Goal: Task Accomplishment & Management: Manage account settings

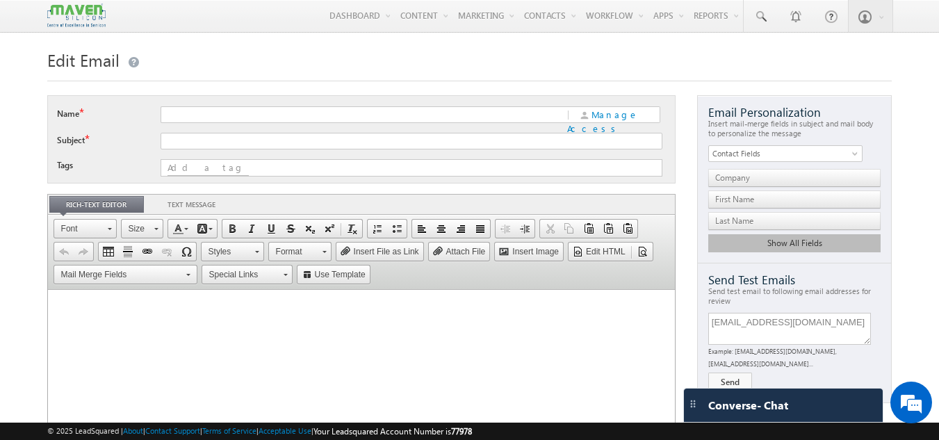
click at [78, 24] on img at bounding box center [76, 15] width 58 height 24
click at [72, 6] on img at bounding box center [76, 15] width 58 height 24
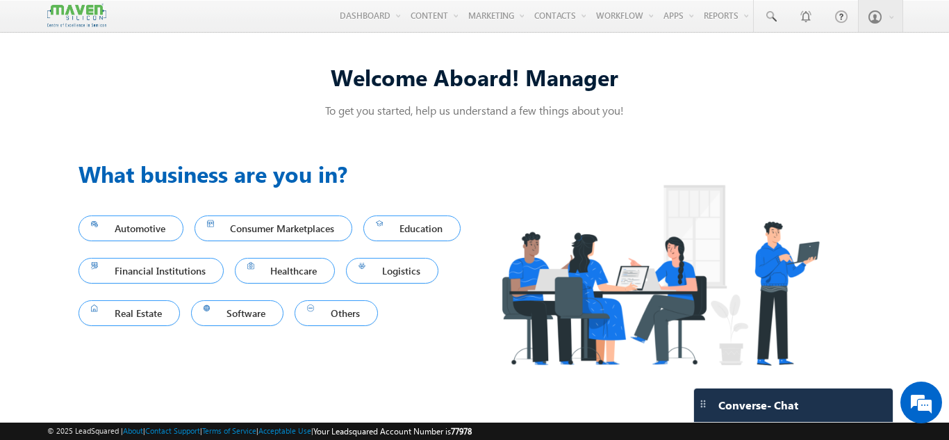
click at [809, 126] on div "Welcome Aboard! Manager To get you started, help us understand a few things abo…" at bounding box center [475, 228] width 792 height 367
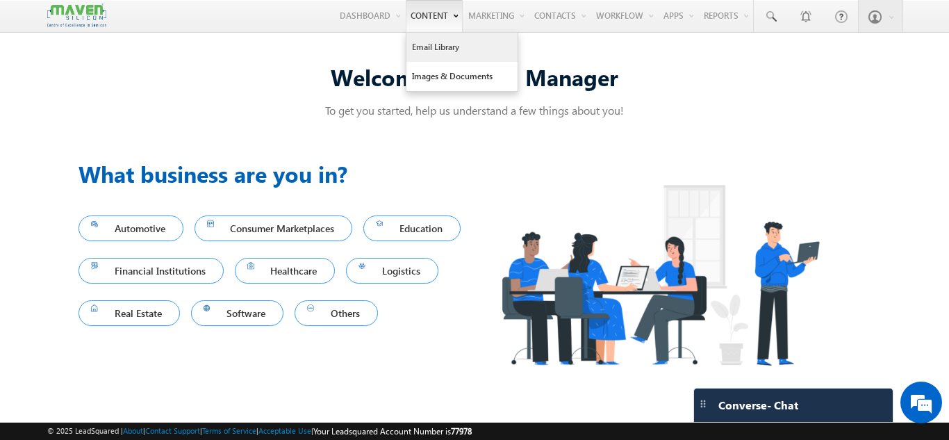
click at [431, 59] on link "Email Library" at bounding box center [461, 47] width 111 height 29
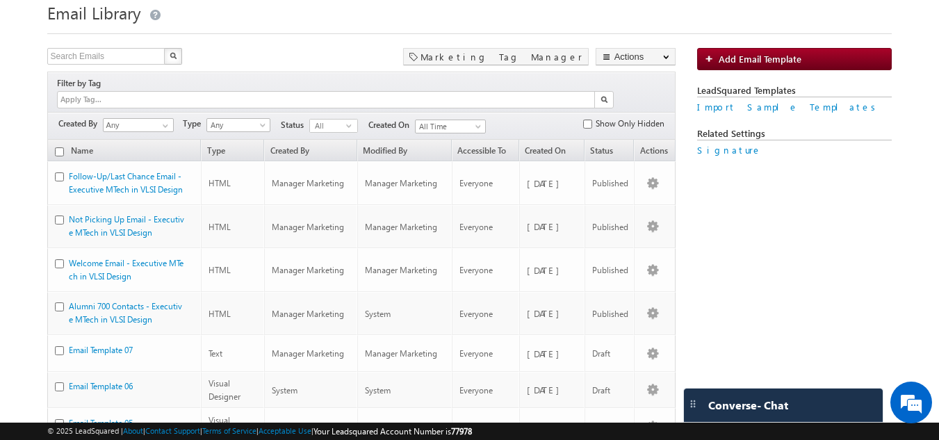
scroll to position [69, 0]
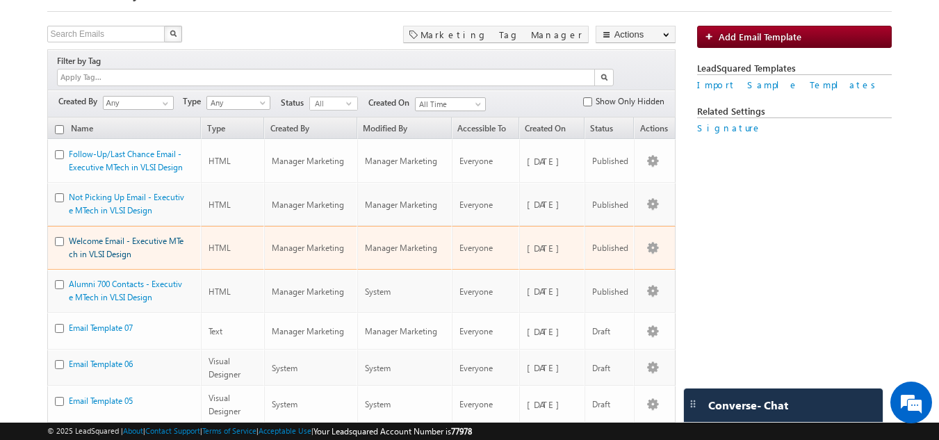
click at [127, 236] on link "Welcome Email - Executive MTech in VLSI Design" at bounding box center [126, 248] width 115 height 24
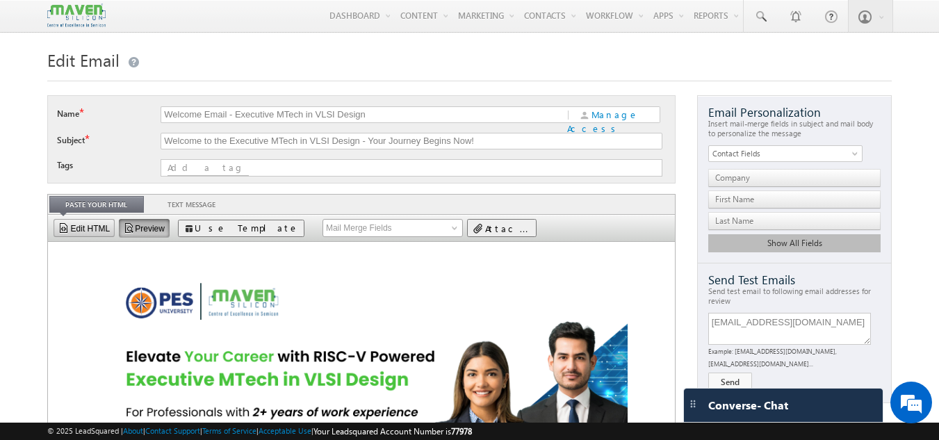
click at [85, 225] on link "Edit HTML" at bounding box center [85, 228] width 62 height 18
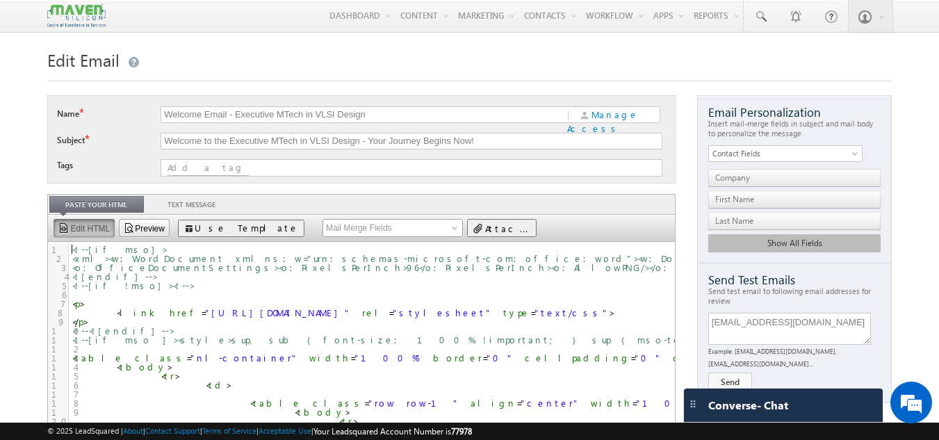
scroll to position [1, 0]
type textarea "-"
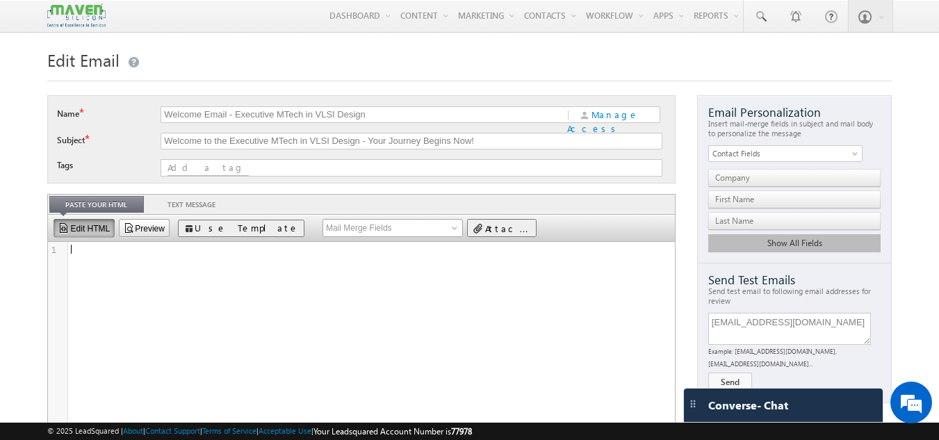
type textarea "<link href="https://fonts.googleapis.com/css2?family=Open+Sans:wght@400;700&amp…"
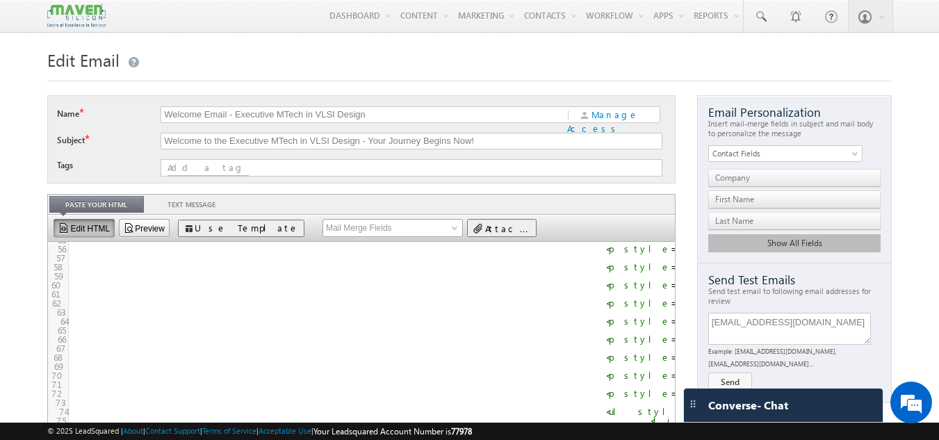
scroll to position [0, 0]
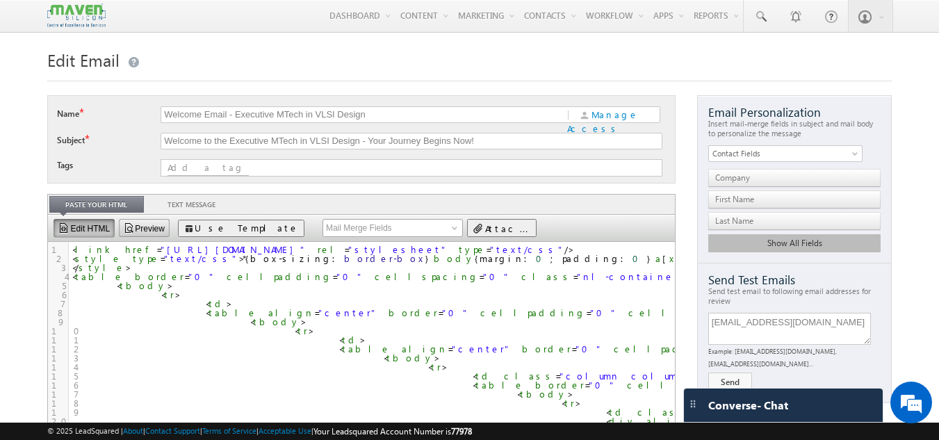
click at [135, 227] on link "Preview" at bounding box center [144, 228] width 51 height 18
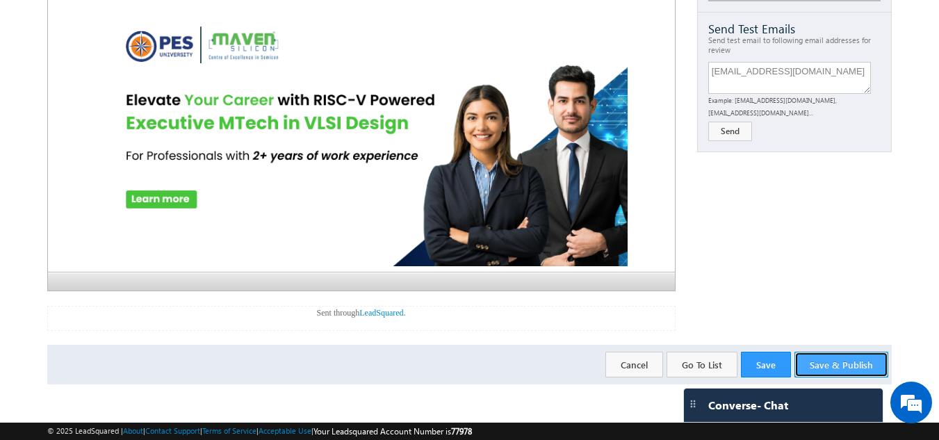
click at [847, 361] on button "Save & Publish" at bounding box center [841, 365] width 94 height 26
click at [841, 364] on button "Save & Publish" at bounding box center [841, 365] width 94 height 26
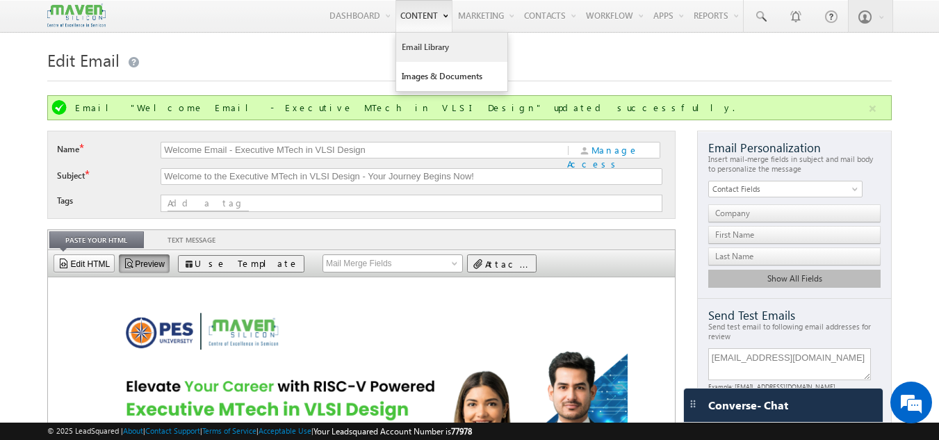
click at [408, 40] on link "Email Library" at bounding box center [451, 47] width 111 height 29
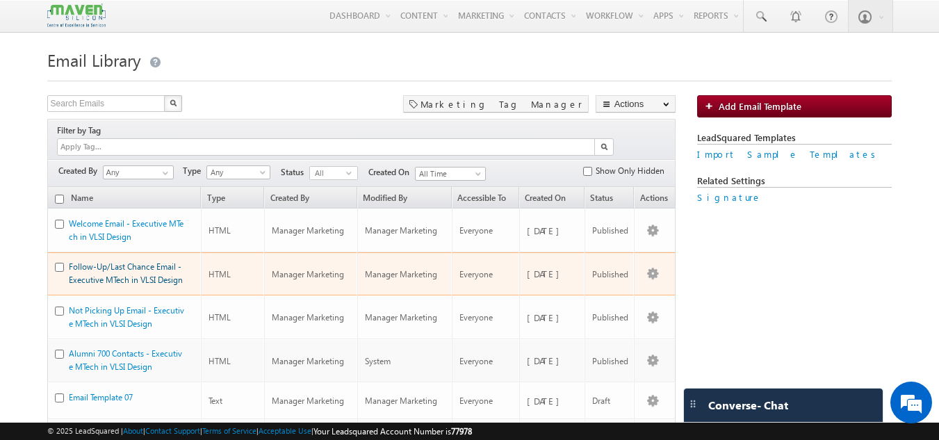
click at [132, 261] on link "Follow-Up/Last Chance Email - Executive MTech in VLSI Design" at bounding box center [126, 273] width 114 height 24
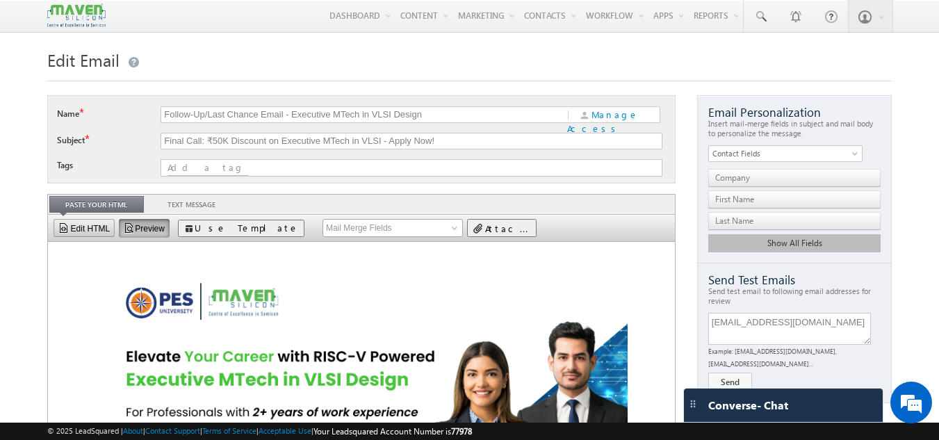
click at [90, 222] on link "Edit HTML" at bounding box center [85, 228] width 62 height 18
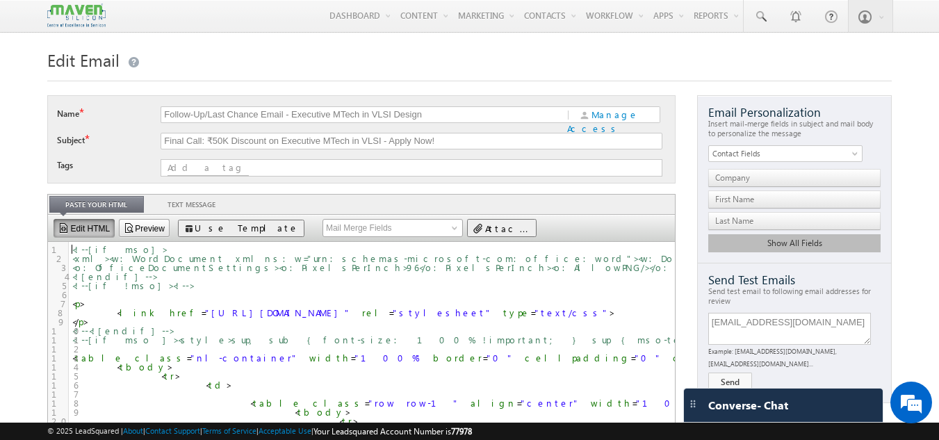
scroll to position [1, 0]
type textarea "-"
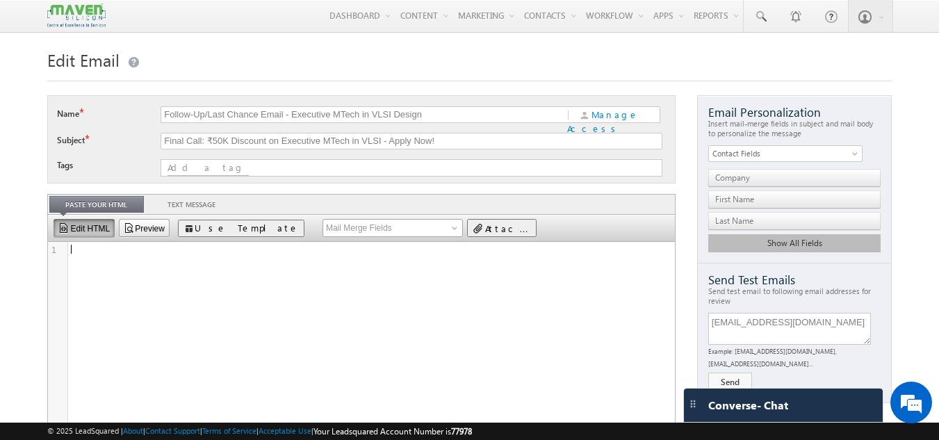
type textarea "<link href="https://fonts.googleapis.com/css2?family=Open+Sans:wght@400;700&amp…"
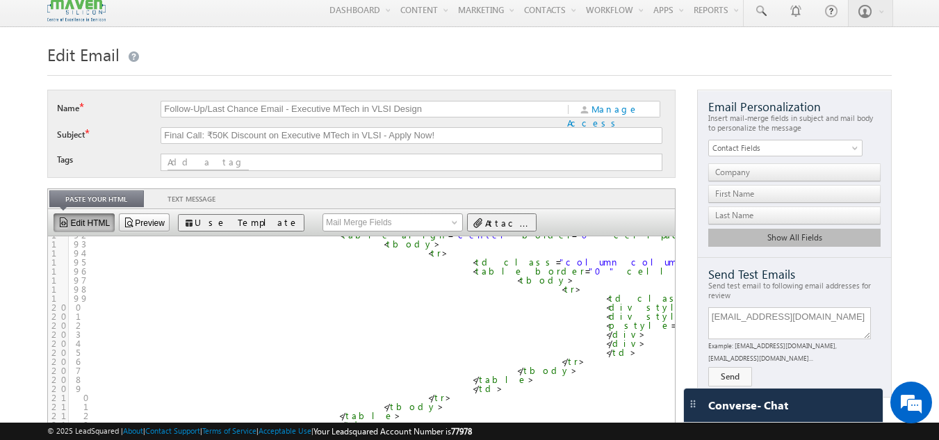
scroll to position [0, 0]
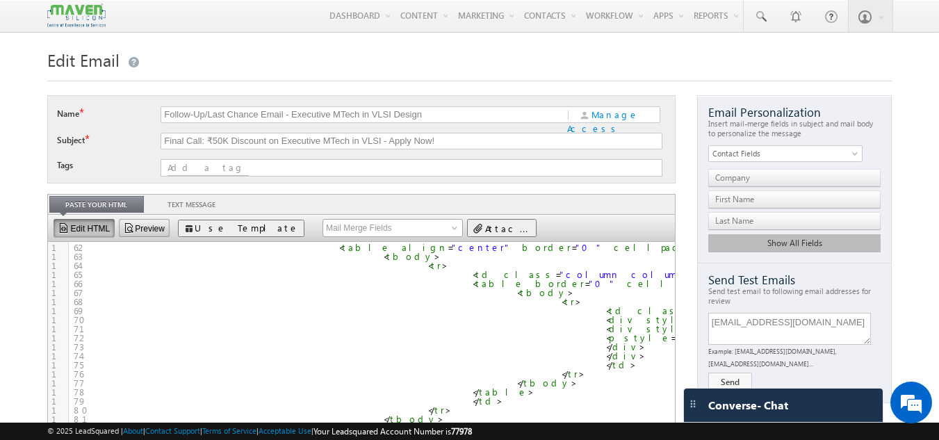
click at [135, 224] on link "Preview" at bounding box center [144, 228] width 51 height 18
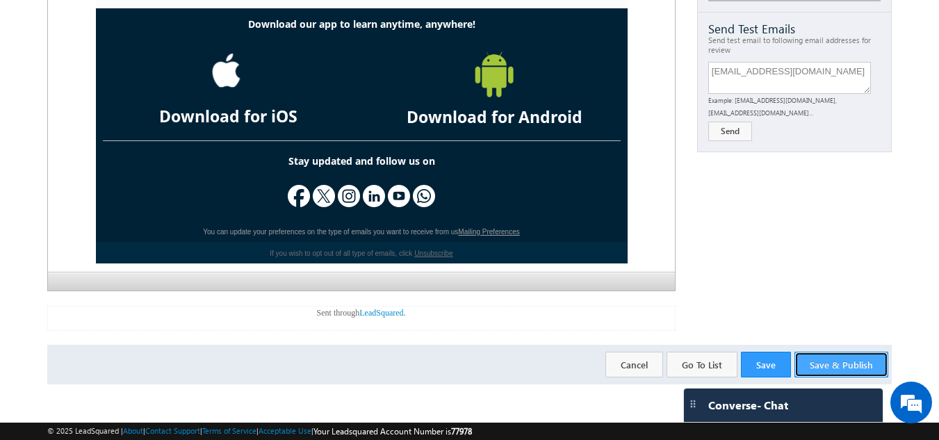
click at [839, 371] on button "Save & Publish" at bounding box center [841, 365] width 94 height 26
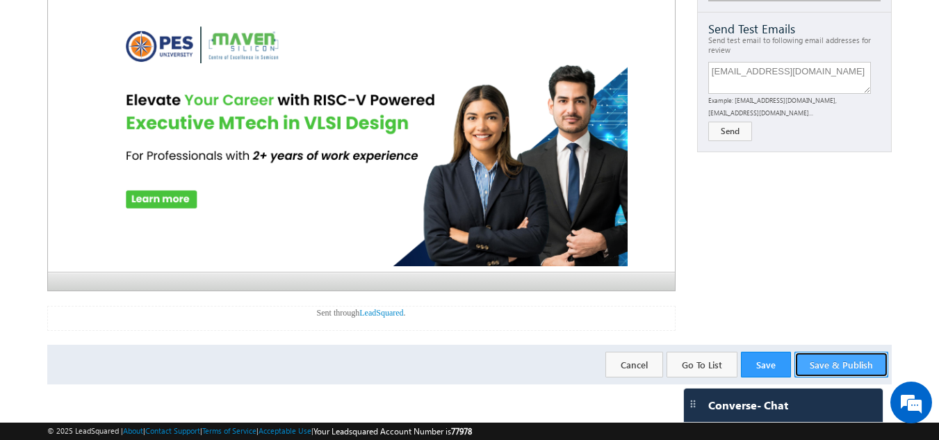
click at [848, 364] on button "Save & Publish" at bounding box center [841, 365] width 94 height 26
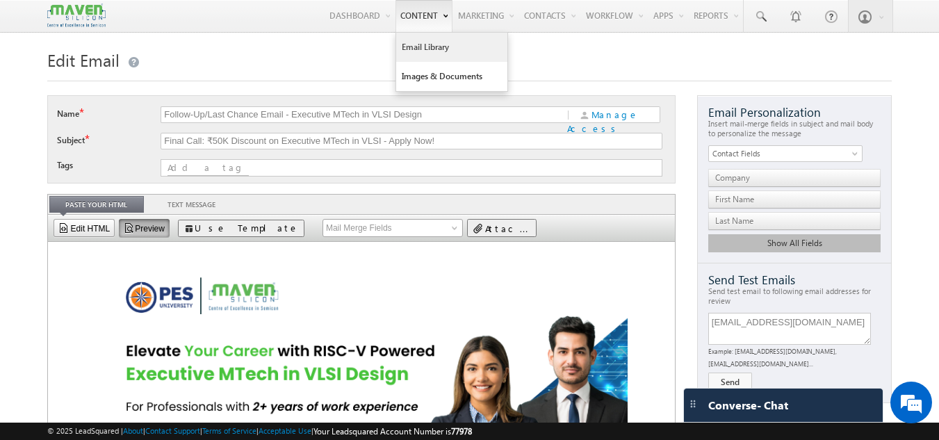
click at [419, 52] on link "Email Library" at bounding box center [451, 47] width 111 height 29
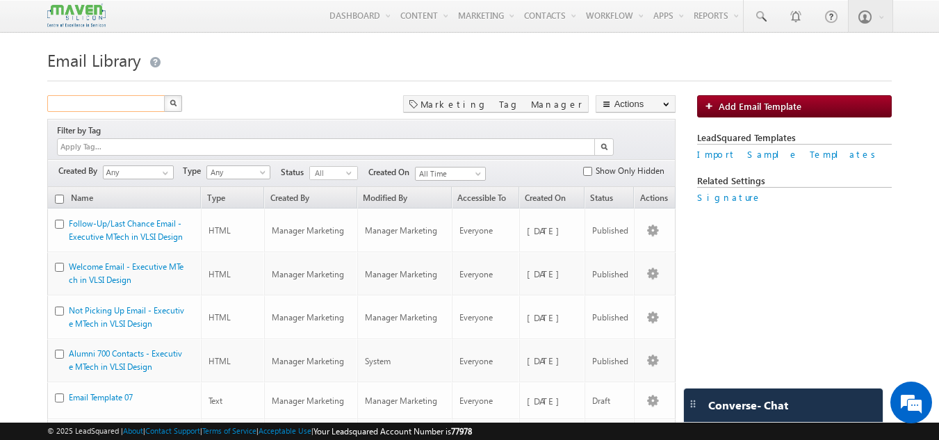
click at [123, 108] on input "text" at bounding box center [106, 103] width 119 height 17
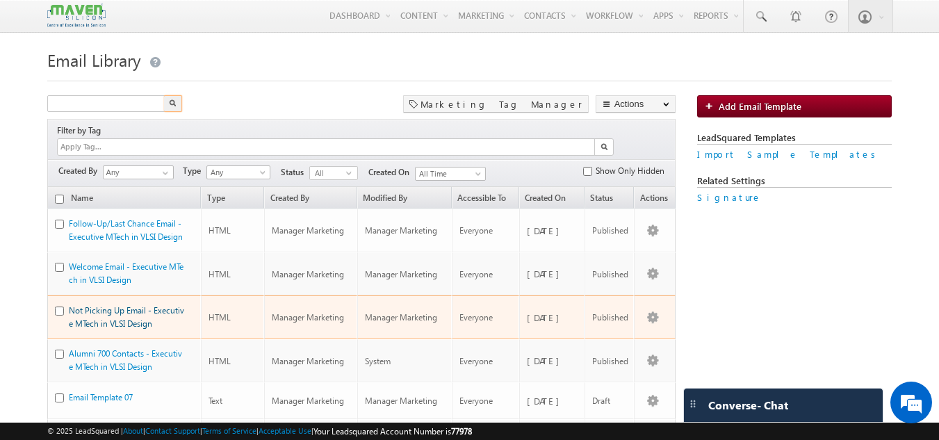
type input "Search Emails"
click at [114, 305] on link "Not Picking Up Email - Executive MTech in VLSI Design" at bounding box center [126, 317] width 115 height 24
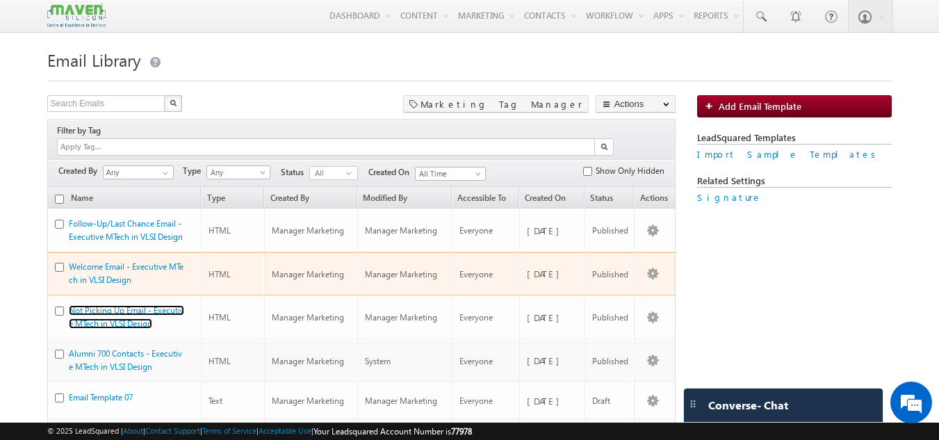
scroll to position [69, 0]
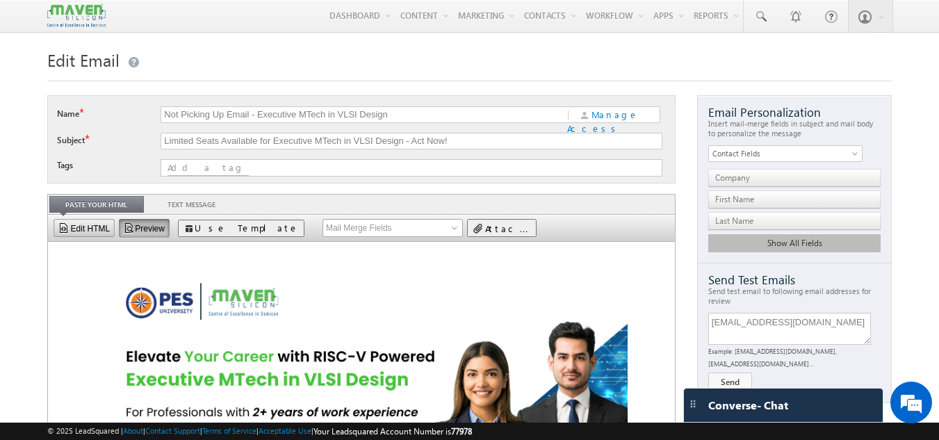
click at [61, 235] on link "Edit HTML" at bounding box center [85, 228] width 62 height 18
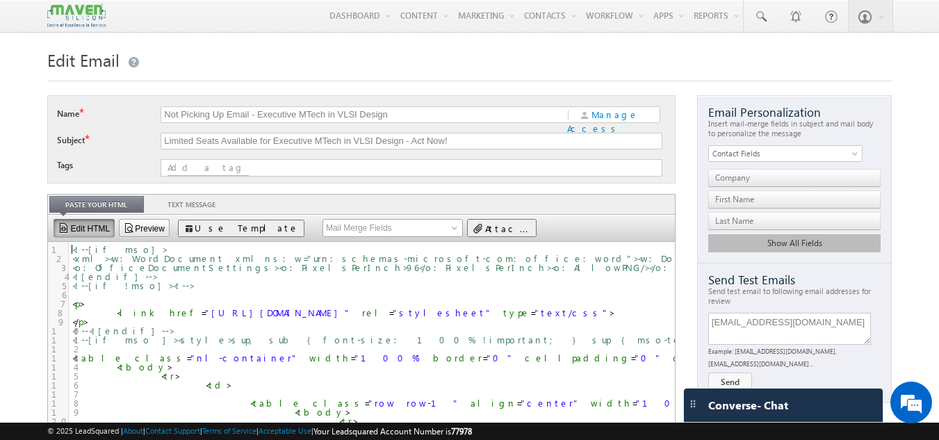
scroll to position [1, 0]
type textarea "-"
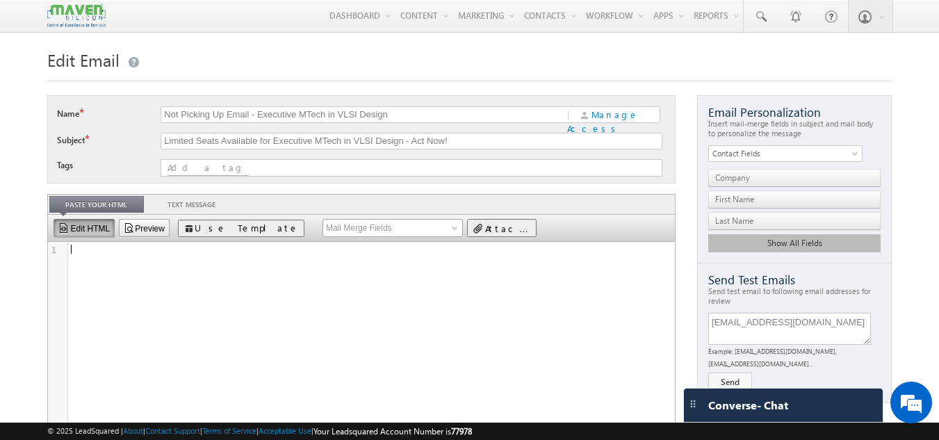
type textarea "<link href="[URL][DOMAIN_NAME]" rel="stylesheet" type="text/css" /> <style type…"
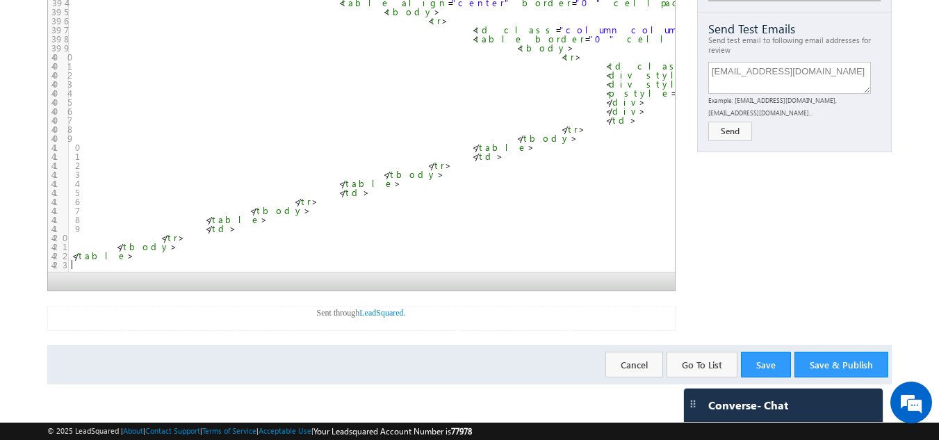
scroll to position [0, 0]
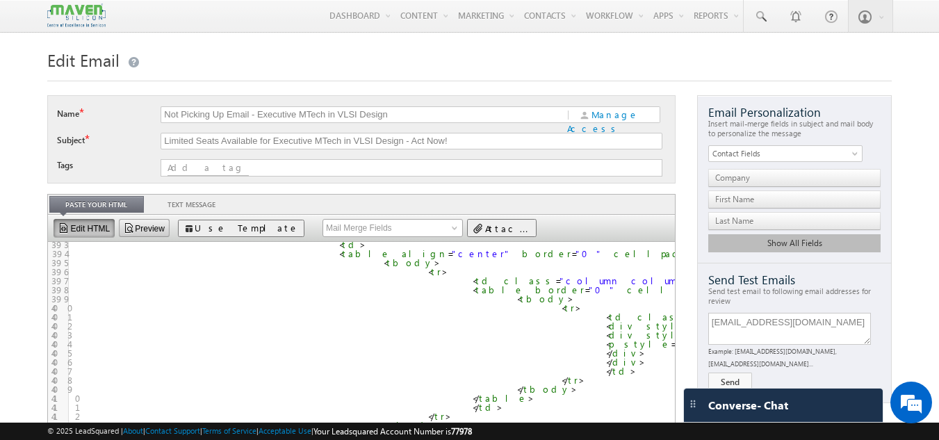
click at [135, 227] on link "Preview" at bounding box center [144, 228] width 51 height 18
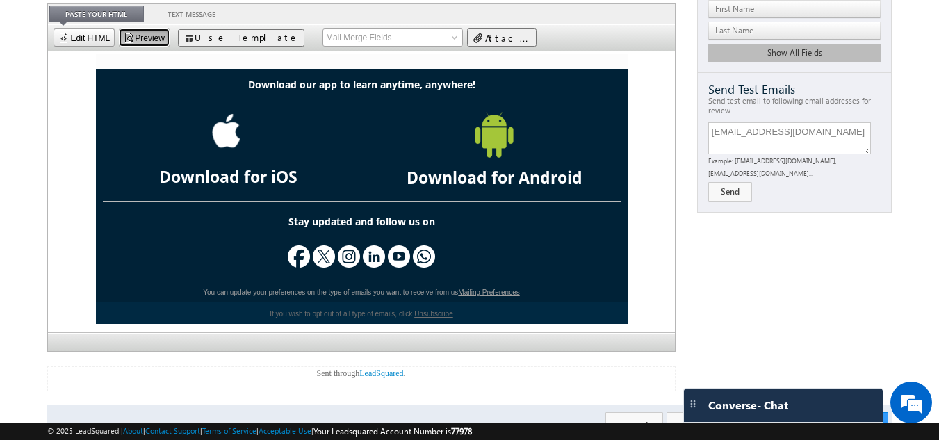
scroll to position [252, 0]
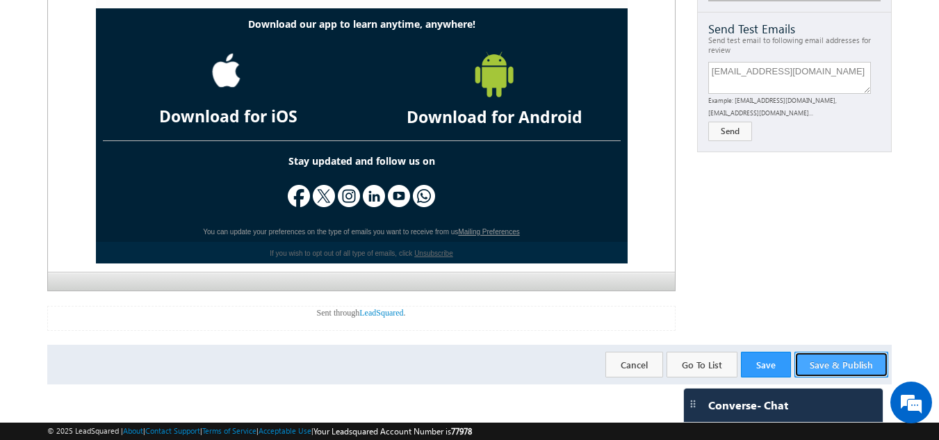
click at [833, 364] on button "Save & Publish" at bounding box center [841, 365] width 94 height 26
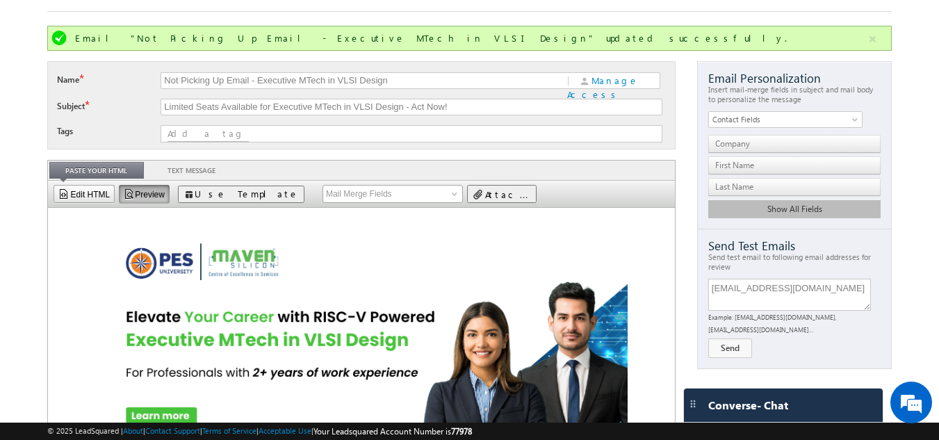
scroll to position [0, 0]
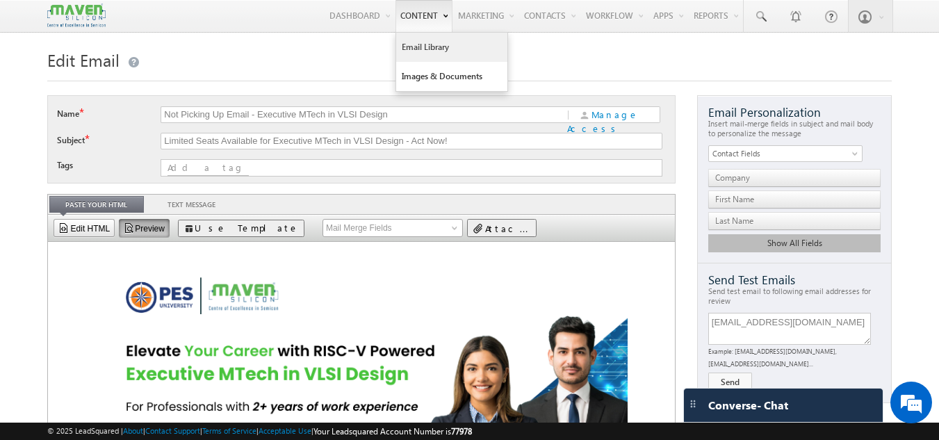
click at [426, 57] on link "Email Library" at bounding box center [451, 47] width 111 height 29
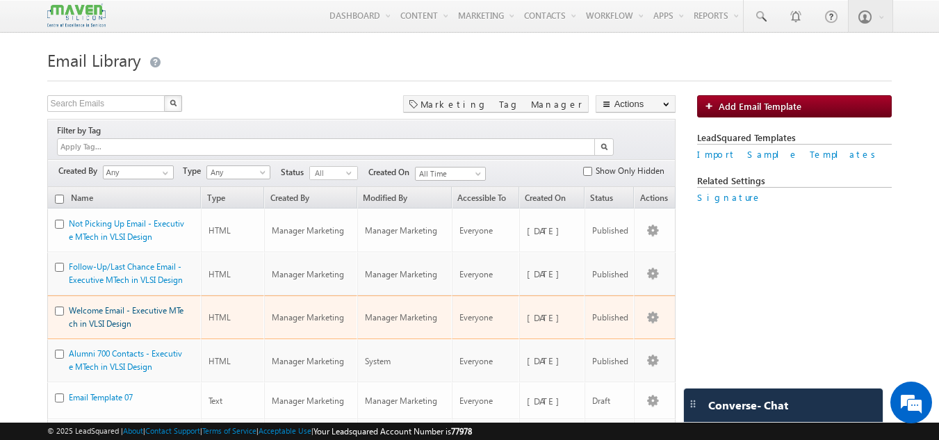
click at [99, 305] on link "Welcome Email - Executive MTech in VLSI Design" at bounding box center [126, 317] width 115 height 24
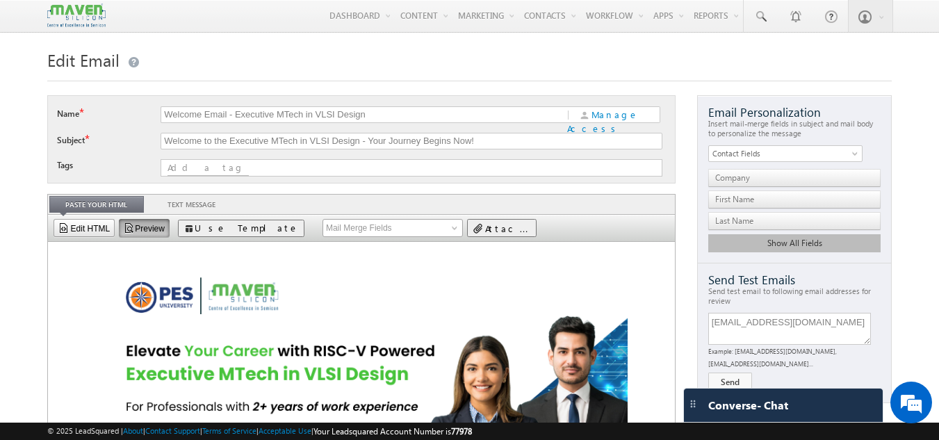
scroll to position [252, 0]
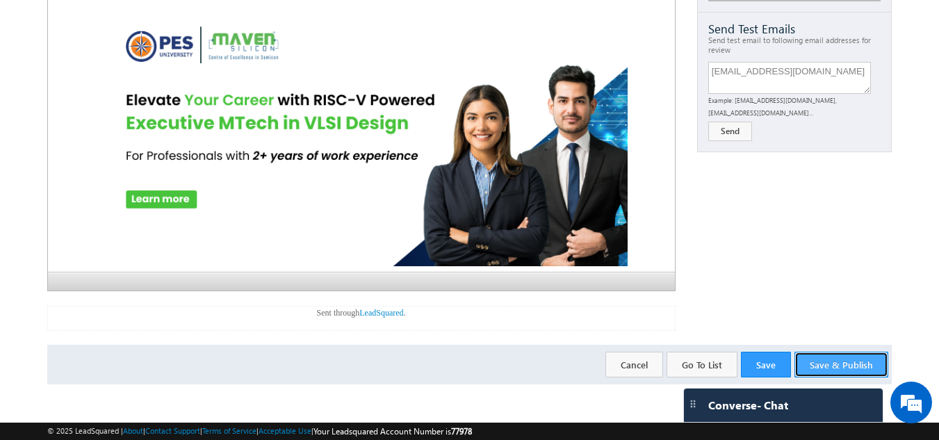
click at [854, 370] on button "Save & Publish" at bounding box center [841, 365] width 94 height 26
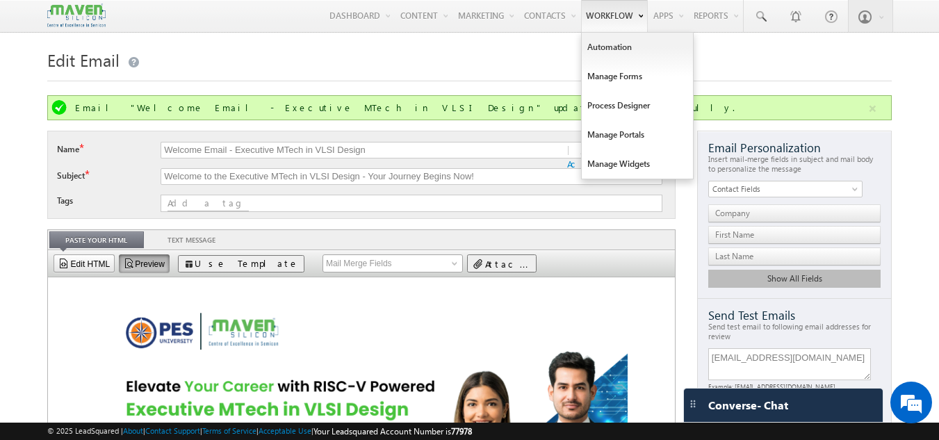
scroll to position [0, 0]
click at [613, 49] on link "Automation" at bounding box center [637, 47] width 111 height 29
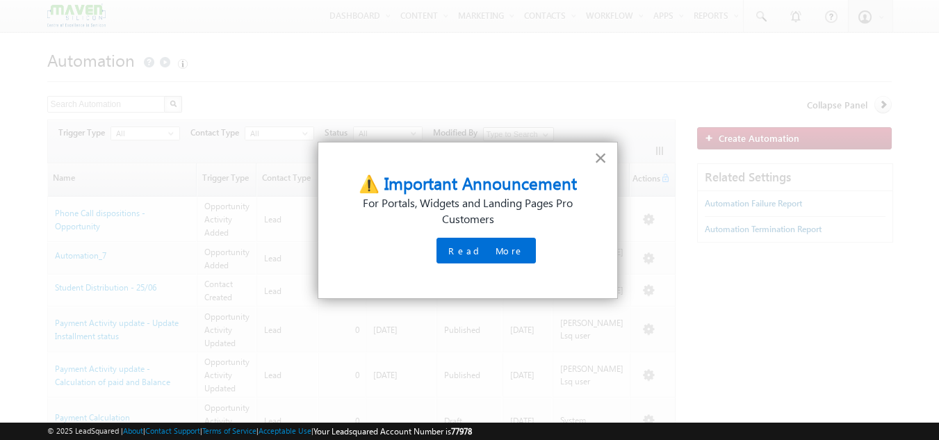
click at [601, 157] on button "×" at bounding box center [600, 158] width 13 height 22
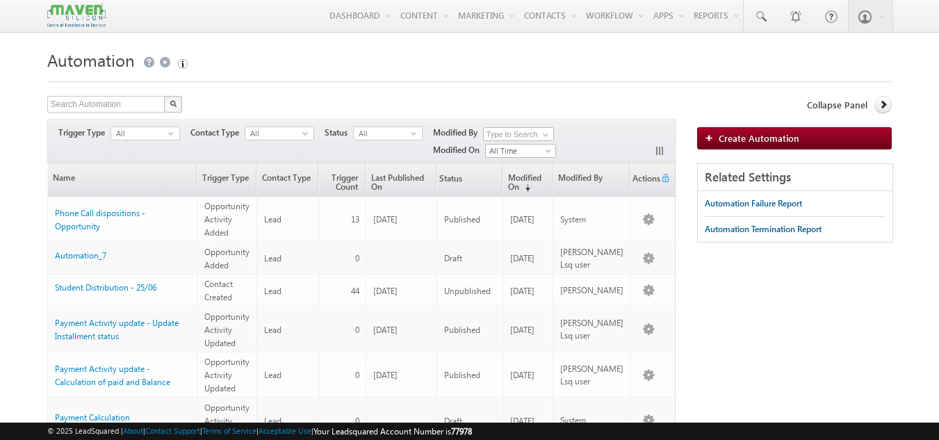
click at [74, 15] on img at bounding box center [76, 15] width 58 height 24
